Goal: Information Seeking & Learning: Learn about a topic

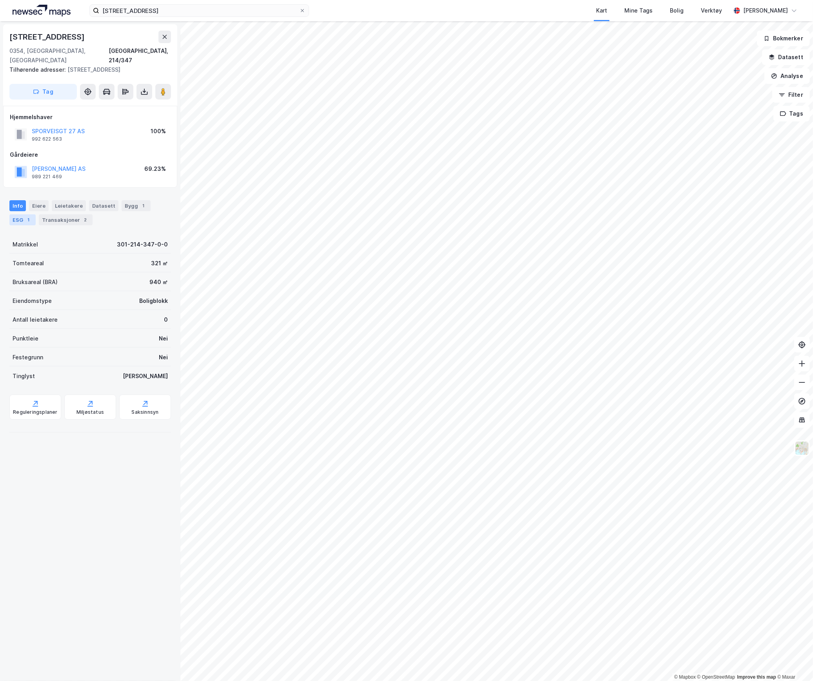
click at [22, 214] on div "ESG 1" at bounding box center [22, 219] width 26 height 11
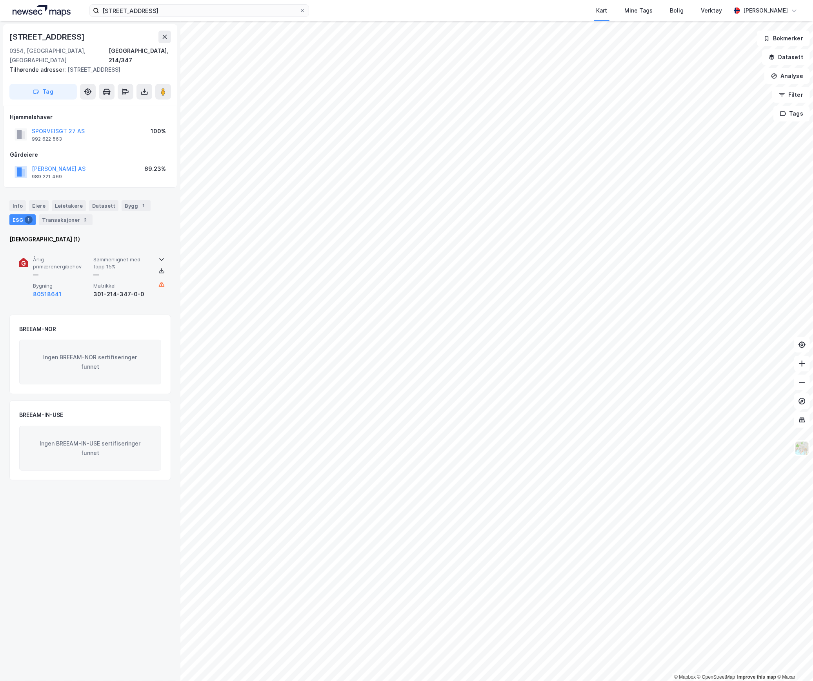
click at [52, 256] on span "Årlig primærenergibehov" at bounding box center [61, 263] width 57 height 14
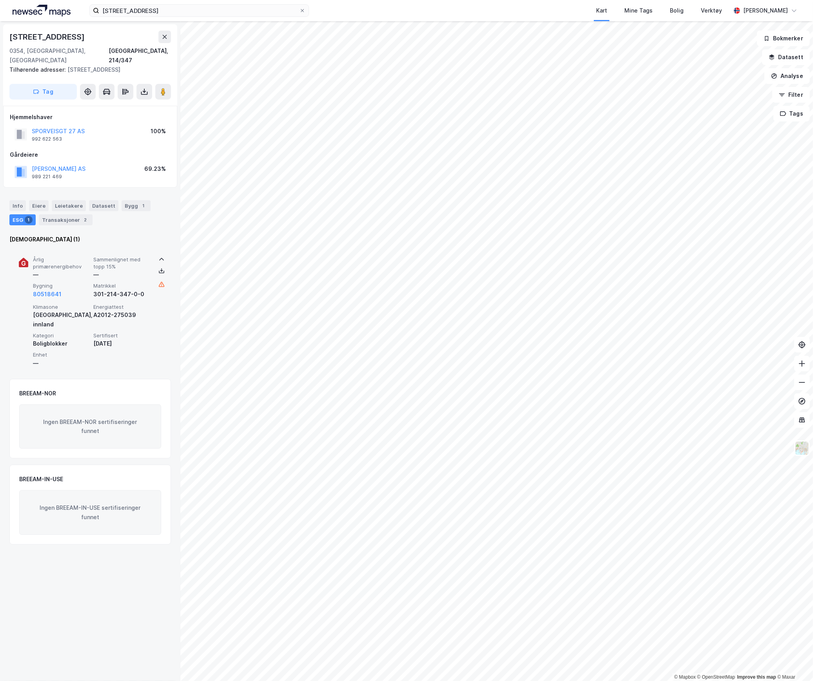
click at [52, 256] on span "Årlig primærenergibehov" at bounding box center [61, 263] width 57 height 14
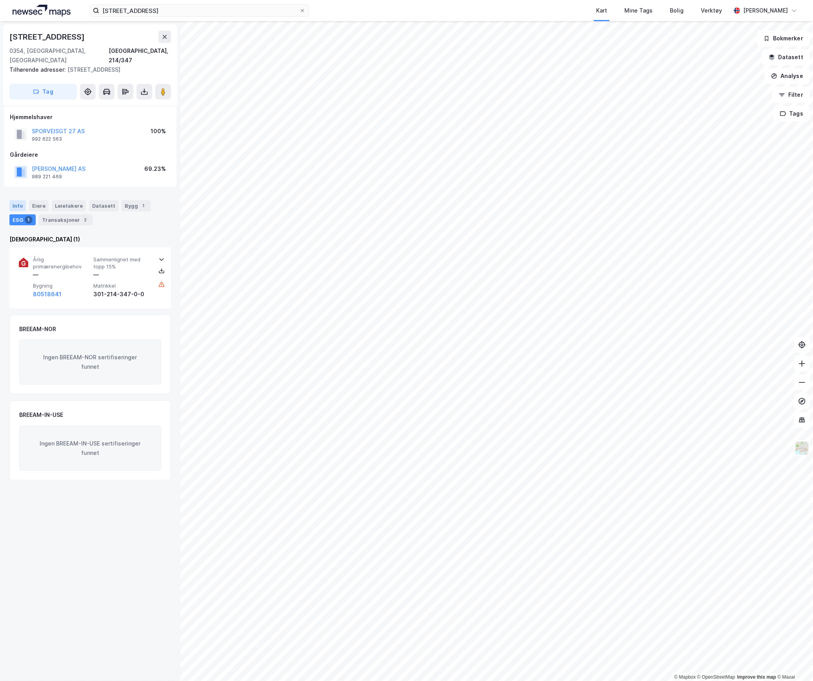
click at [16, 200] on div "Info" at bounding box center [17, 205] width 16 height 11
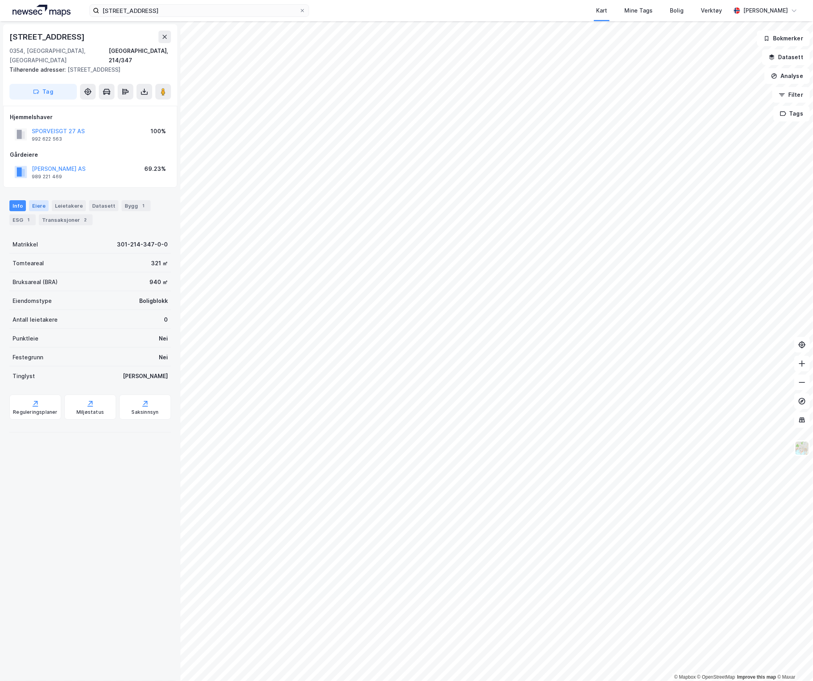
click at [36, 200] on div "Eiere" at bounding box center [39, 205] width 20 height 11
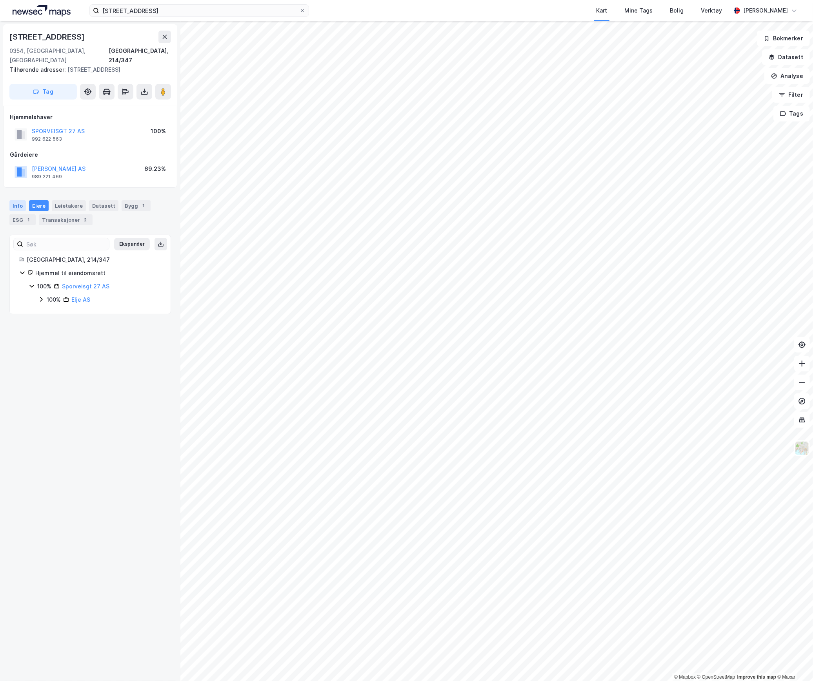
click at [20, 200] on div "Info" at bounding box center [17, 205] width 16 height 11
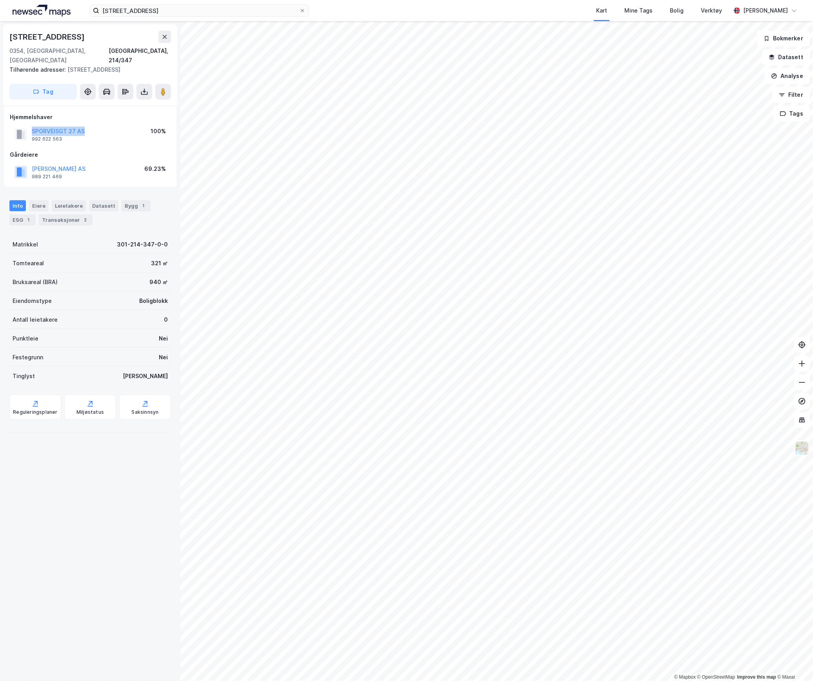
drag, startPoint x: 87, startPoint y: 120, endPoint x: 29, endPoint y: 122, distance: 57.7
click at [29, 125] on div "SPORVEISGT 27 AS 992 622 563 100%" at bounding box center [90, 134] width 161 height 19
copy button "SPORVEISGT 27 AS"
click at [45, 136] on div "992 622 563" at bounding box center [47, 139] width 30 height 6
click at [47, 136] on div "992 622 563" at bounding box center [47, 139] width 30 height 6
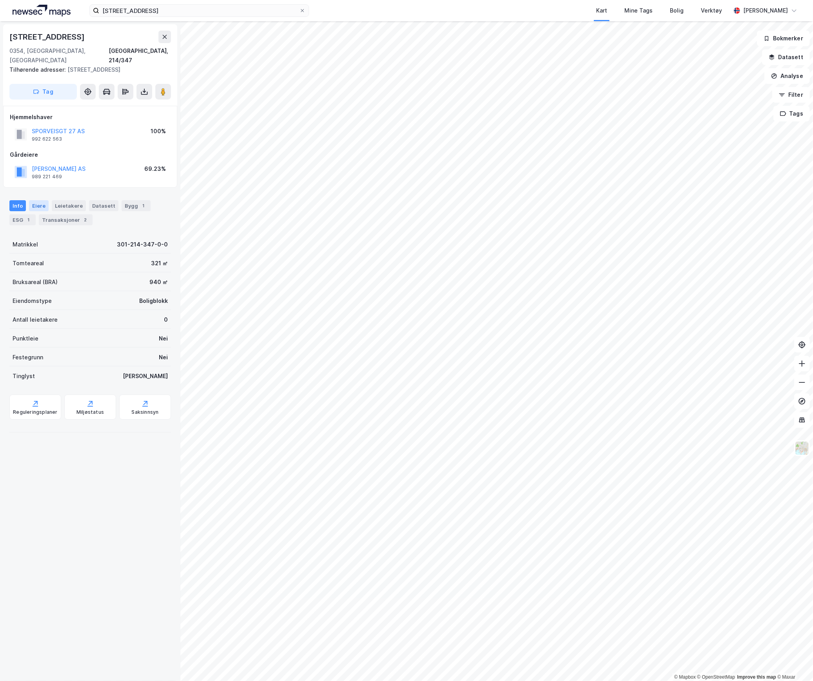
click at [38, 200] on div "Eiere" at bounding box center [39, 205] width 20 height 11
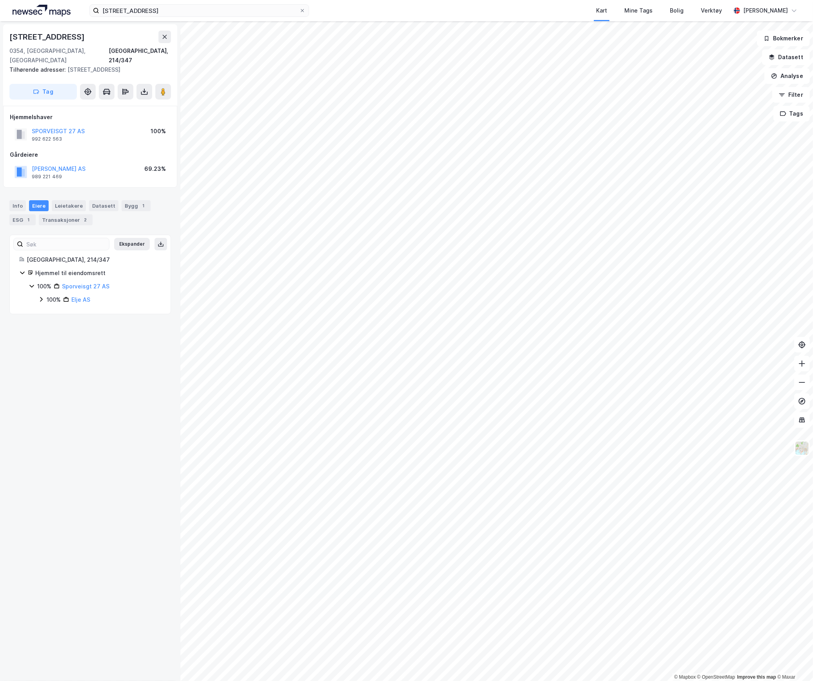
click at [10, 191] on div "Info [PERSON_NAME] Datasett Bygg 1 ESG 1 Transaksjoner 2" at bounding box center [90, 210] width 180 height 38
click at [16, 200] on div "Info" at bounding box center [17, 205] width 16 height 11
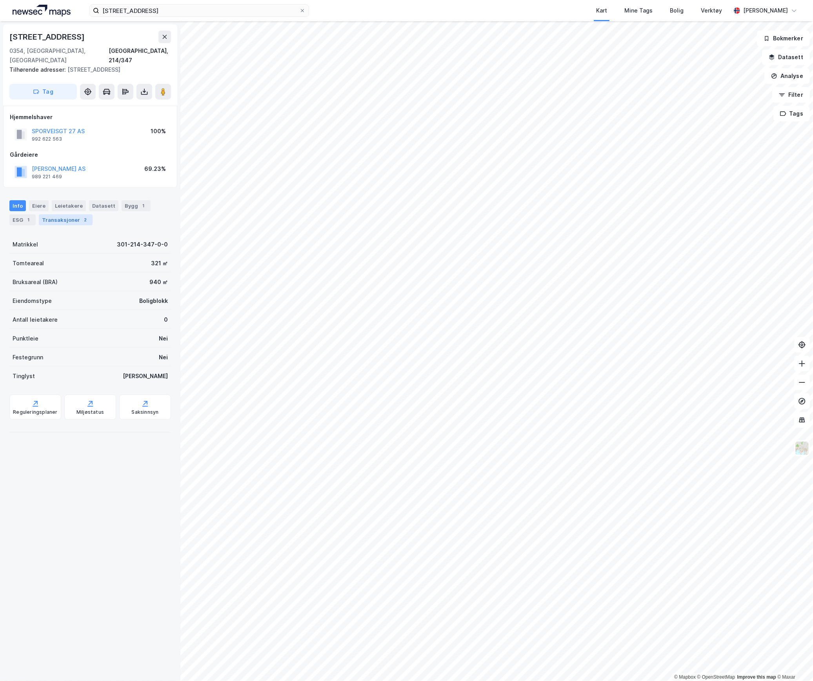
click at [62, 214] on div "Transaksjoner 2" at bounding box center [66, 219] width 54 height 11
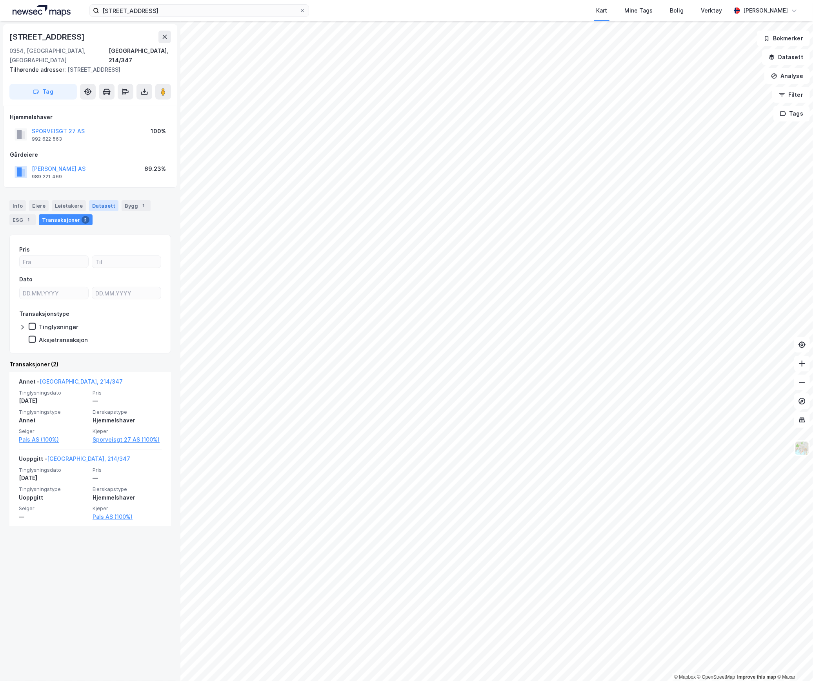
click at [101, 201] on div "Datasett" at bounding box center [103, 205] width 29 height 11
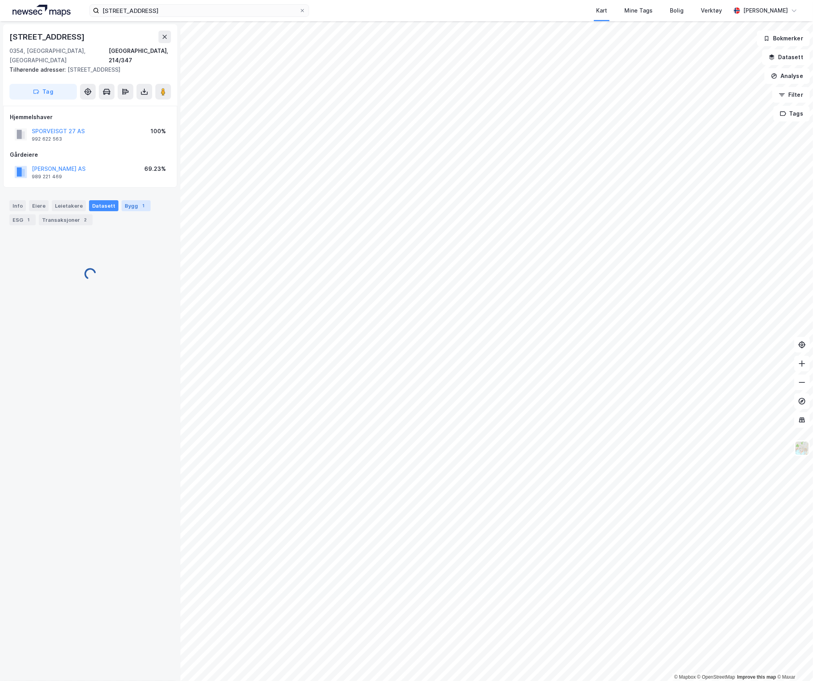
click at [122, 200] on div "Bygg 1" at bounding box center [136, 205] width 29 height 11
